Goal: Task Accomplishment & Management: Manage account settings

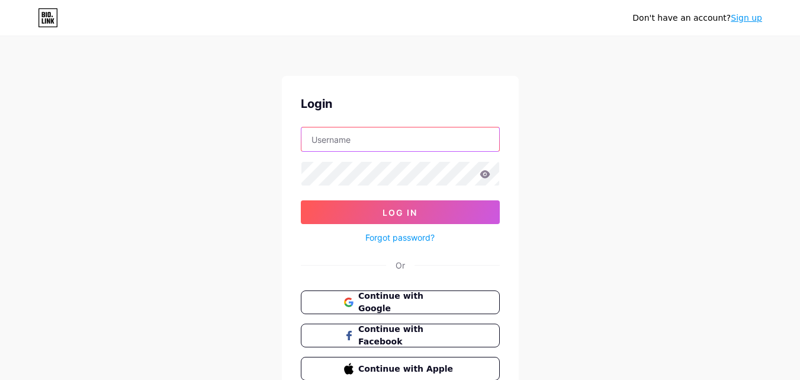
click at [363, 147] on input "text" at bounding box center [400, 139] width 198 height 24
type input "r"
click at [740, 22] on link "Sign up" at bounding box center [746, 17] width 31 height 9
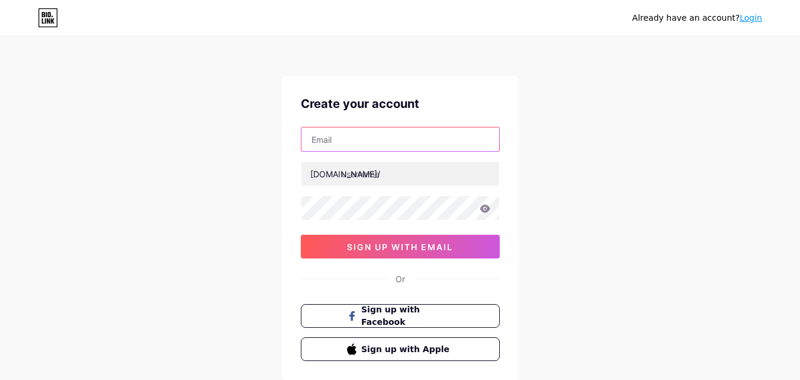
click at [346, 146] on input "text" at bounding box center [400, 139] width 198 height 24
paste input "[EMAIL_ADDRESS][DOMAIN_NAME]"
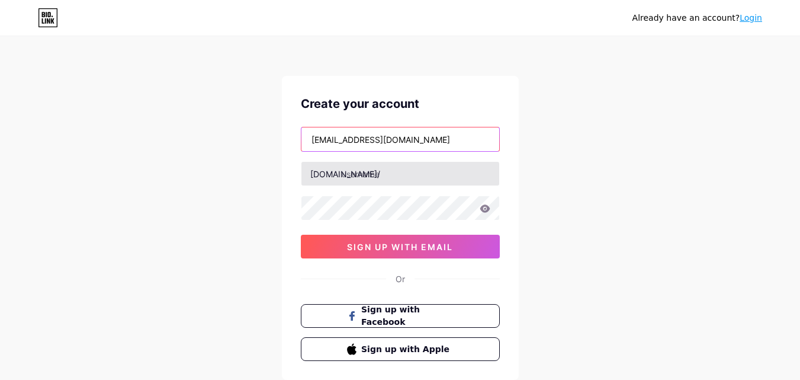
type input "[EMAIL_ADDRESS][DOMAIN_NAME]"
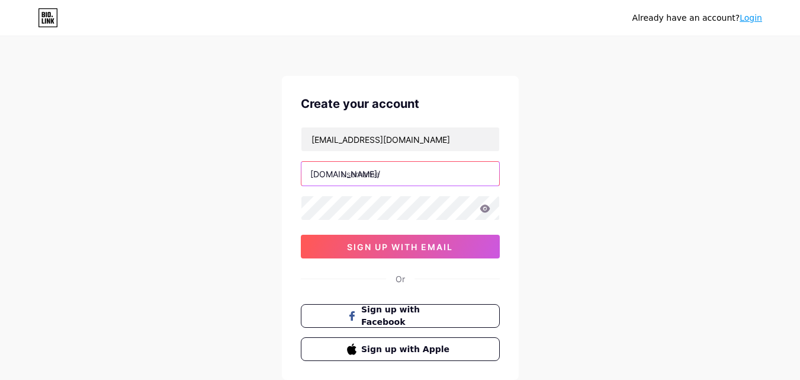
click at [348, 170] on input "text" at bounding box center [400, 174] width 198 height 24
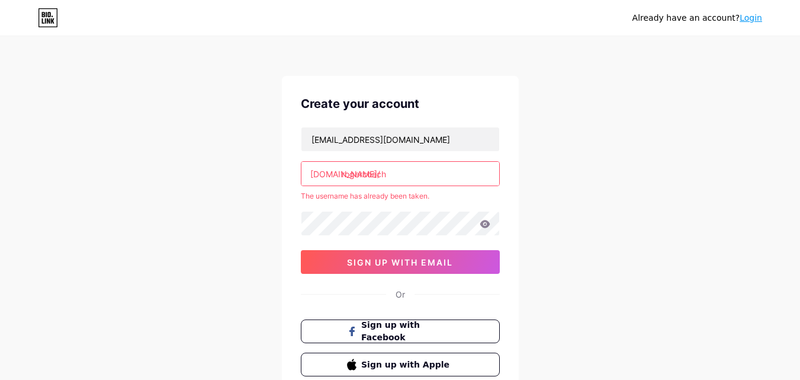
click at [96, 166] on div "Already have an account? Login Create your account [EMAIL_ADDRESS][DOMAIN_NAME]…" at bounding box center [400, 234] width 800 height 468
click at [391, 178] on input "rogercoach" at bounding box center [400, 174] width 198 height 24
type input "[PERSON_NAME]"
click at [378, 208] on div "[EMAIL_ADDRESS][DOMAIN_NAME] [DOMAIN_NAME]/ [PERSON_NAME] The username has alre…" at bounding box center [400, 200] width 199 height 147
click at [534, 174] on div "Already have an account? Login Create your account [EMAIL_ADDRESS][DOMAIN_NAME]…" at bounding box center [400, 234] width 800 height 468
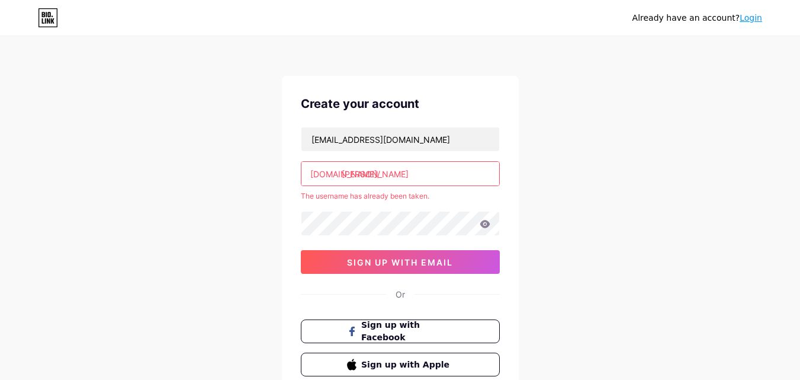
click at [754, 14] on link "Login" at bounding box center [751, 17] width 23 height 9
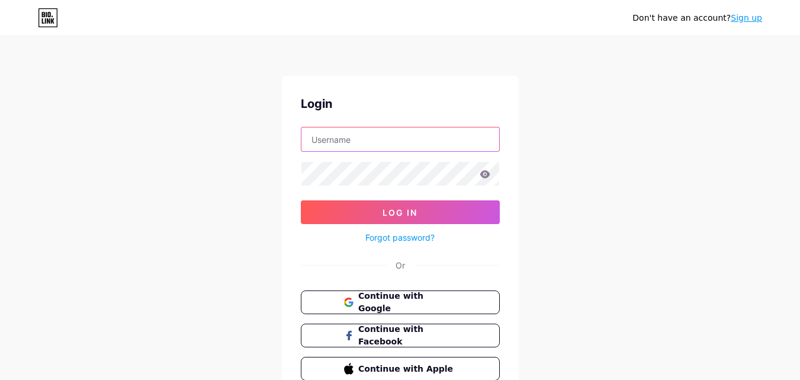
click at [397, 133] on input "text" at bounding box center [400, 139] width 198 height 24
type input "rogercoach"
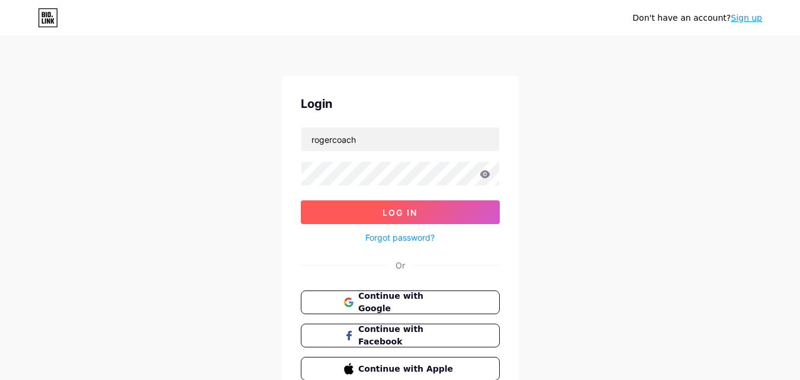
click at [400, 217] on span "Log In" at bounding box center [400, 212] width 35 height 10
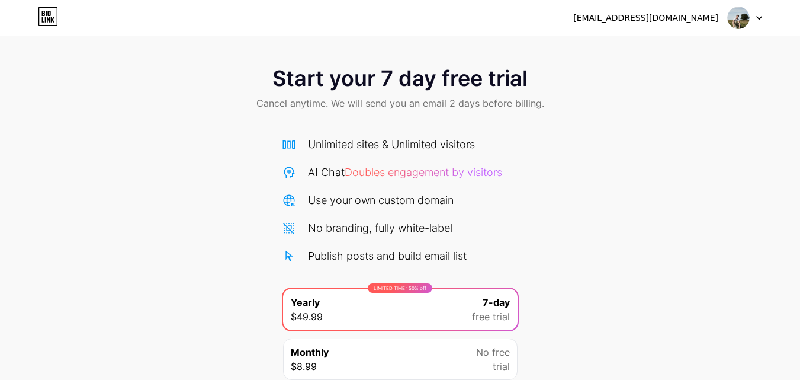
click at [655, 252] on div "Start your 7 day free trial Cancel anytime. We will send you an email 2 days be…" at bounding box center [400, 241] width 800 height 375
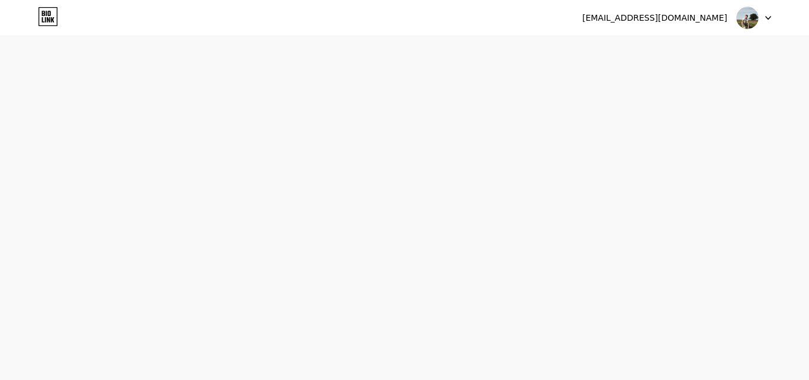
click at [750, 22] on img at bounding box center [747, 18] width 23 height 23
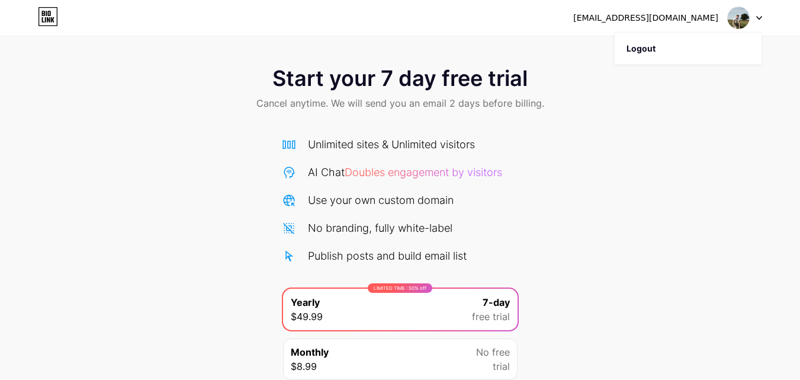
click at [685, 19] on div "[EMAIL_ADDRESS][DOMAIN_NAME]" at bounding box center [645, 18] width 145 height 12
click at [759, 17] on icon at bounding box center [759, 18] width 6 height 4
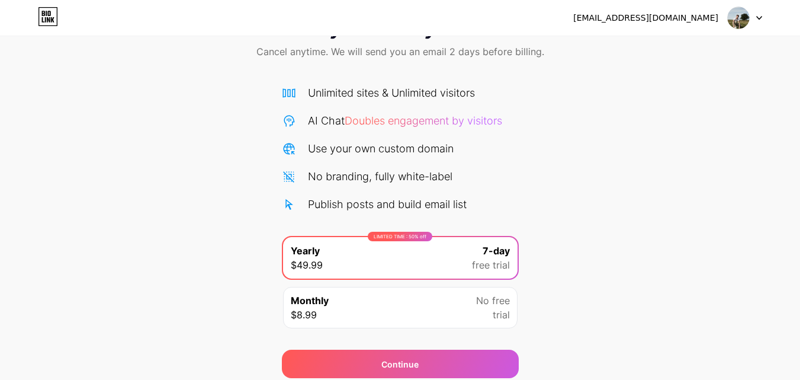
scroll to position [97, 0]
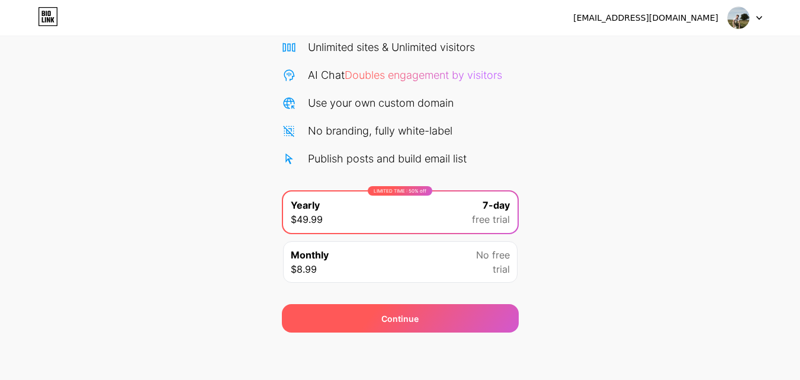
click at [424, 312] on div "Continue" at bounding box center [400, 318] width 237 height 28
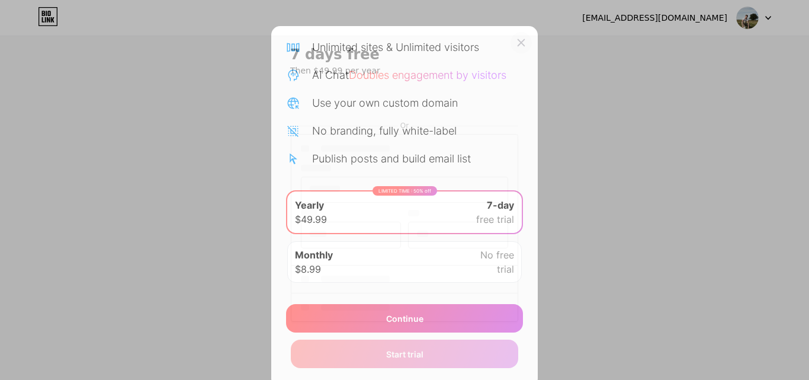
click at [518, 41] on icon at bounding box center [521, 43] width 7 height 7
click at [515, 41] on div "Unlimited sites & Unlimited visitors" at bounding box center [404, 47] width 237 height 16
